Goal: Use online tool/utility: Utilize a website feature to perform a specific function

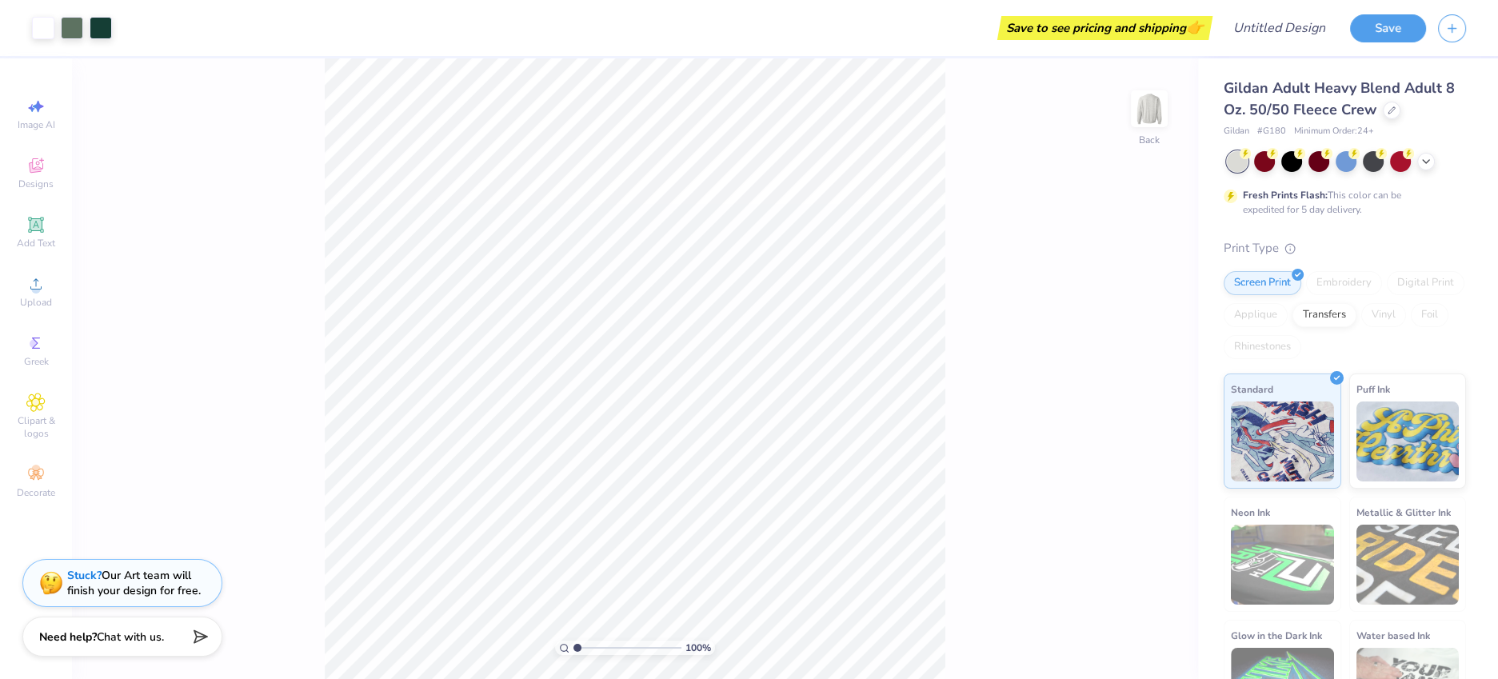
drag, startPoint x: 570, startPoint y: 645, endPoint x: 593, endPoint y: 646, distance: 23.2
click at [593, 646] on div "100 %" at bounding box center [635, 648] width 160 height 14
type input "5.05"
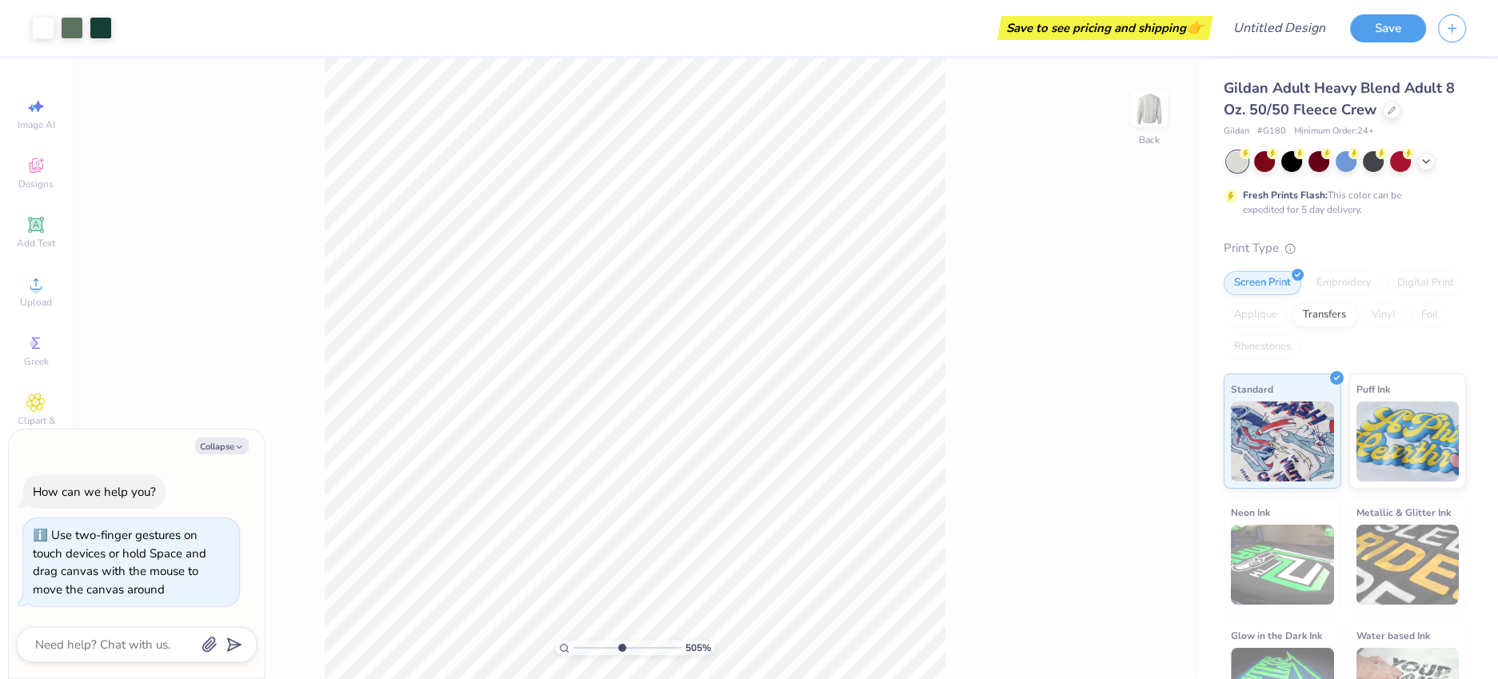
type textarea "x"
drag, startPoint x: 613, startPoint y: 648, endPoint x: 578, endPoint y: 632, distance: 38.7
click at [578, 641] on input "range" at bounding box center [628, 648] width 108 height 14
drag, startPoint x: 576, startPoint y: 646, endPoint x: 622, endPoint y: 639, distance: 46.2
type input "5.11"
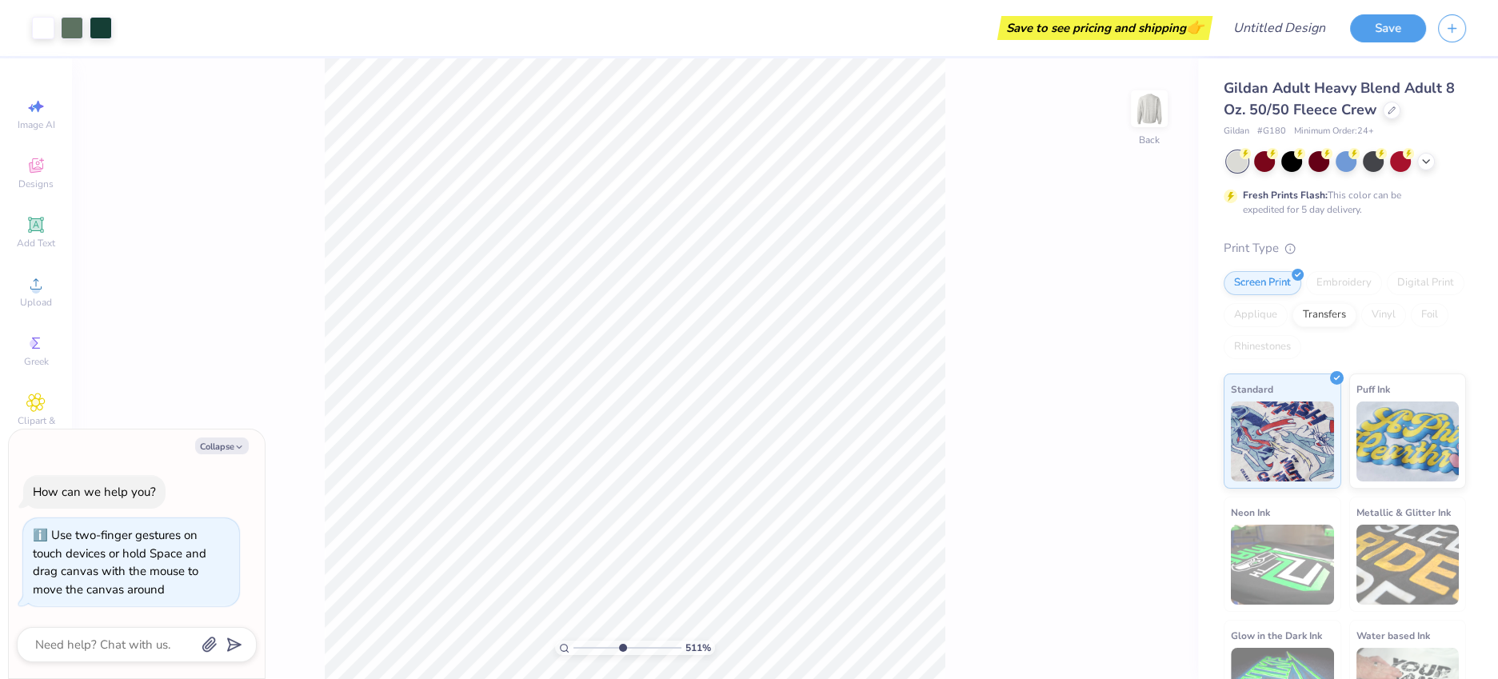
click at [622, 641] on input "range" at bounding box center [628, 648] width 108 height 14
click at [1342, 164] on div at bounding box center [1346, 160] width 21 height 21
type textarea "x"
type input "4.32"
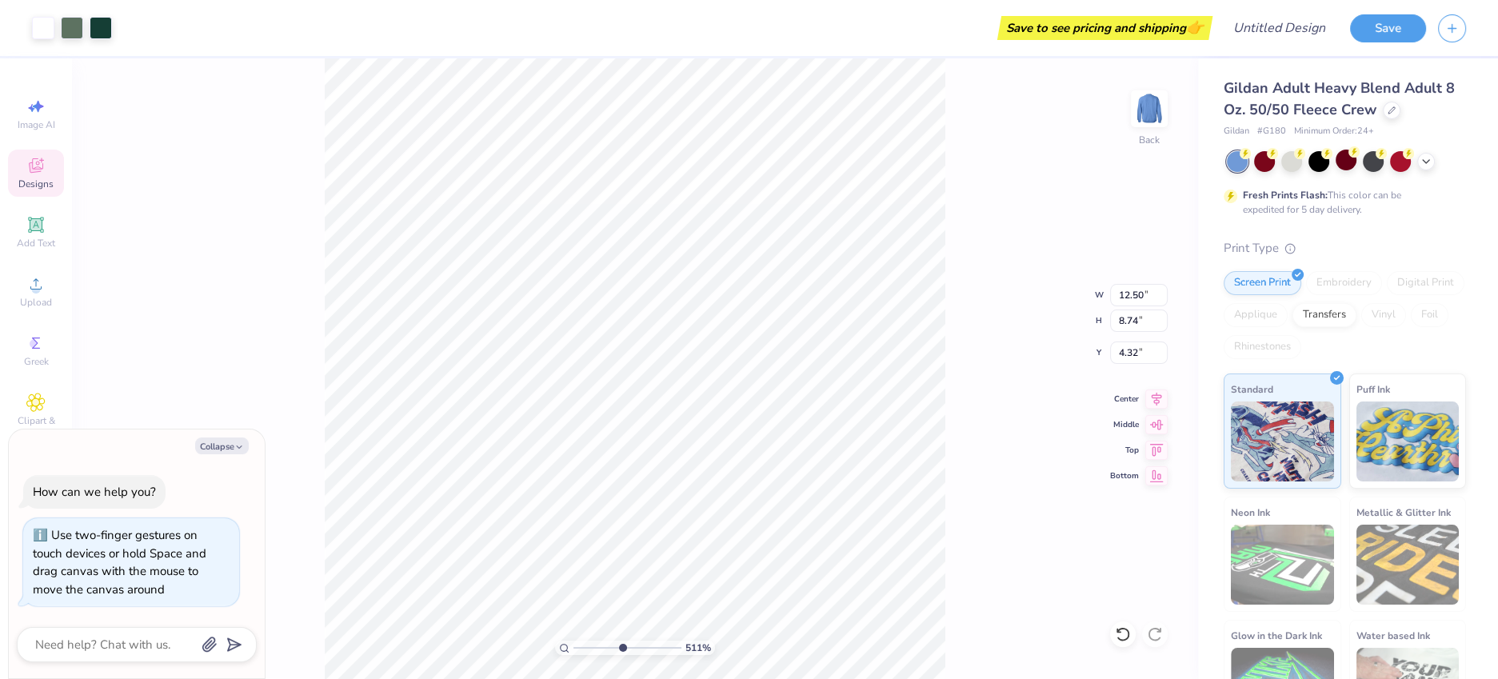
click at [1050, 505] on div "511 % Back W 12.50 12.50 " H 8.74 8.74 " Y 4.32 4.32 " Center Middle Top Bottom" at bounding box center [635, 368] width 1126 height 621
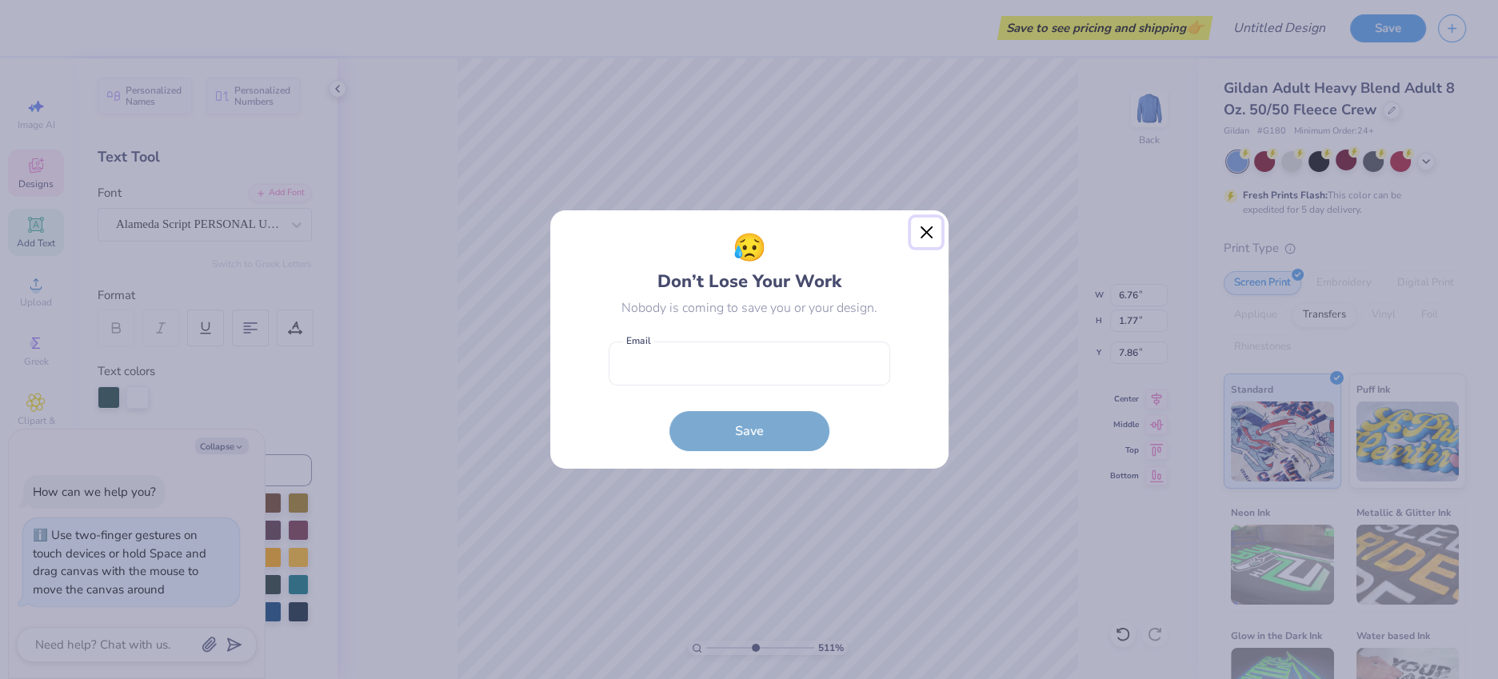
click at [933, 226] on button "Close" at bounding box center [926, 233] width 30 height 30
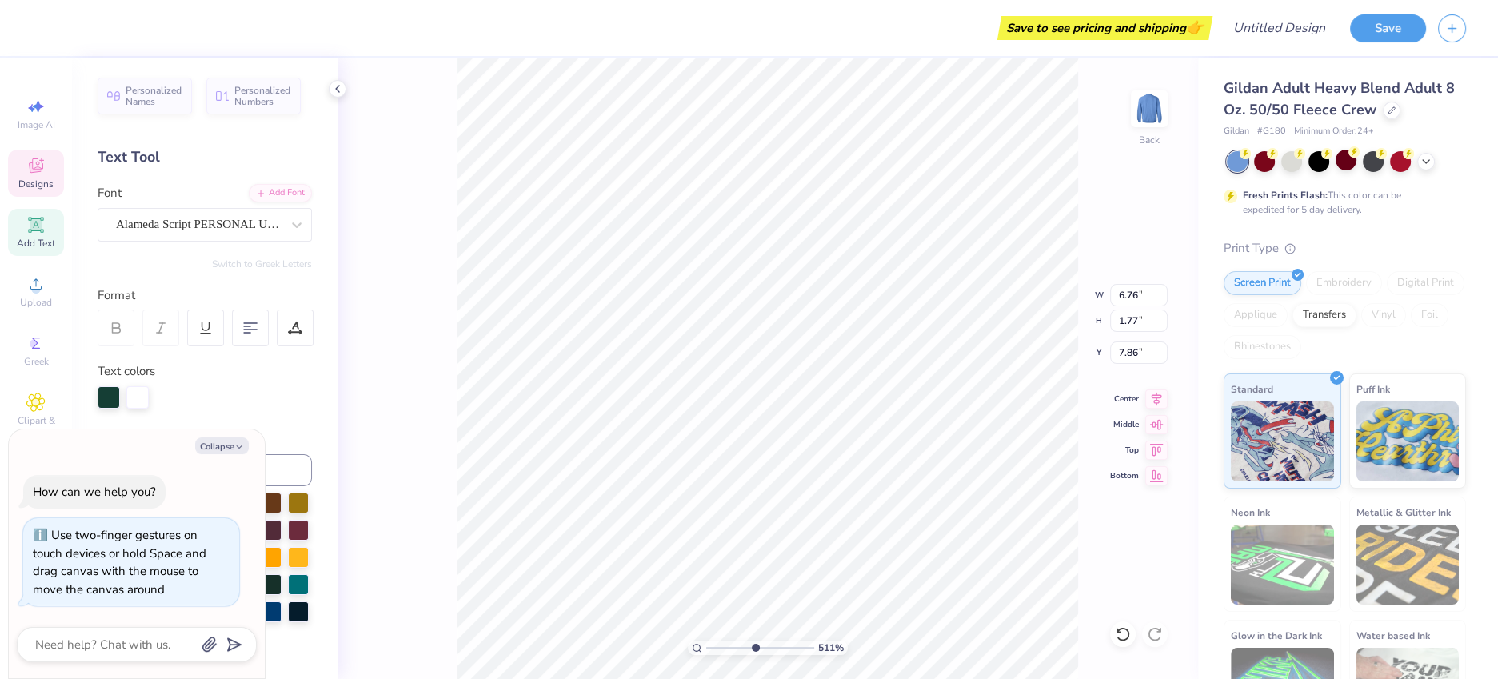
type textarea "x"
